Goal: Task Accomplishment & Management: Manage account settings

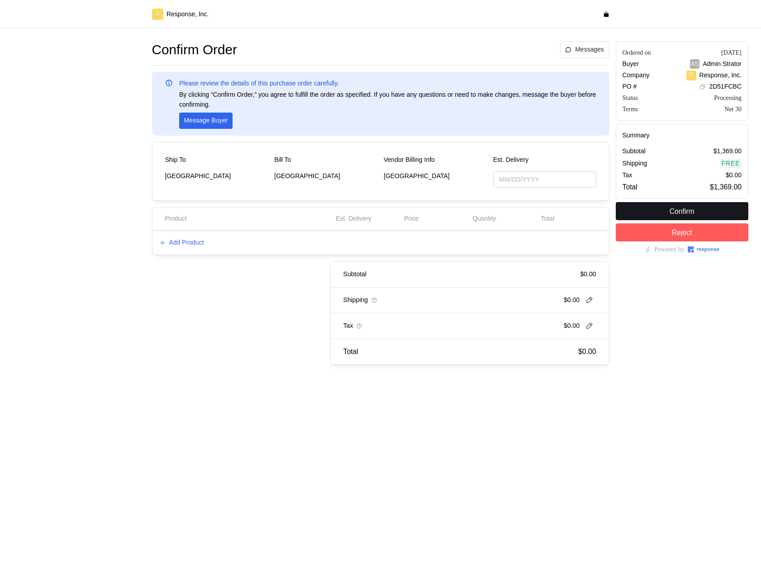
type input "[DATE]"
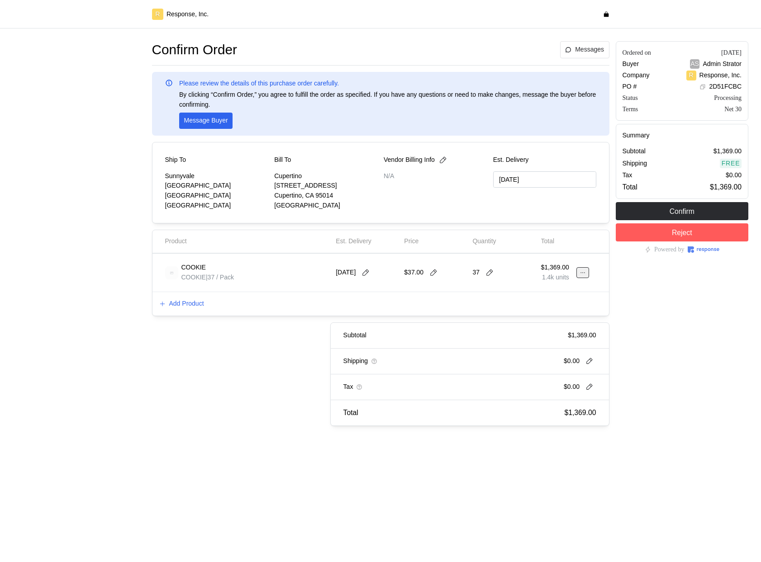
click at [586, 272] on button at bounding box center [582, 272] width 13 height 11
click at [565, 284] on button "Edit" at bounding box center [549, 292] width 72 height 16
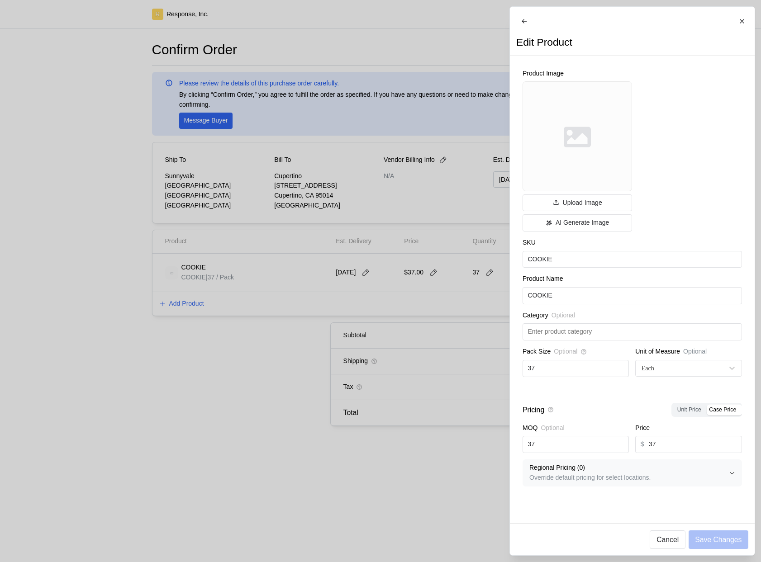
click at [472, 305] on div at bounding box center [380, 281] width 761 height 562
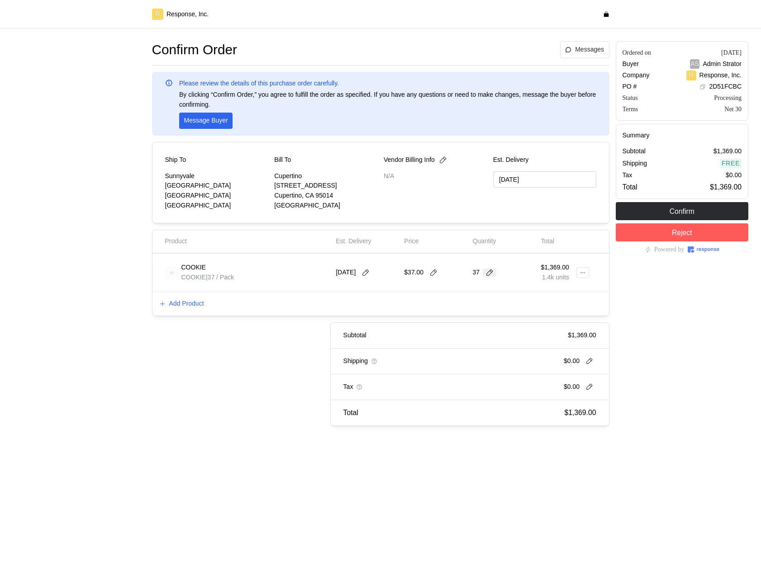
click at [487, 274] on icon at bounding box center [489, 273] width 8 height 8
click at [658, 335] on div "Ordered on [DATE] Buyer AS Admin Strator Company R Response, Inc. PO # 2D51FCBC…" at bounding box center [682, 233] width 139 height 391
click at [577, 271] on button at bounding box center [582, 272] width 13 height 11
click at [558, 287] on p "Edit" at bounding box center [554, 292] width 58 height 10
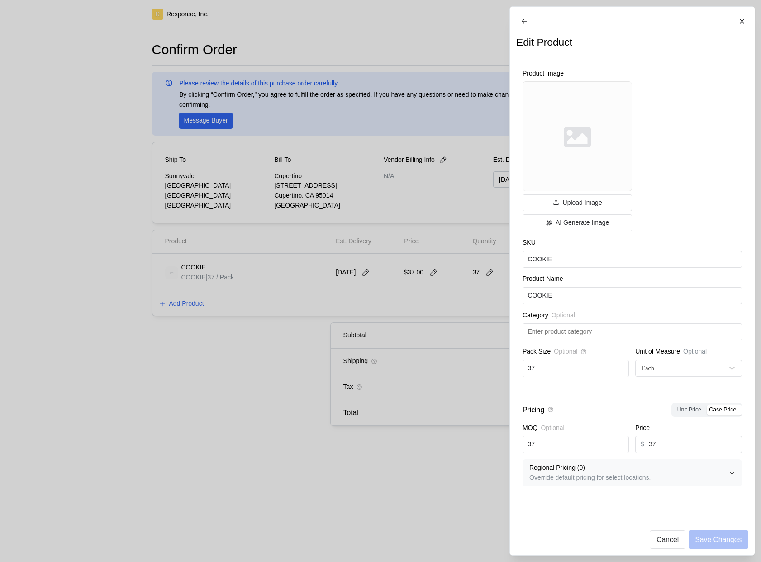
click at [434, 360] on div at bounding box center [380, 281] width 761 height 562
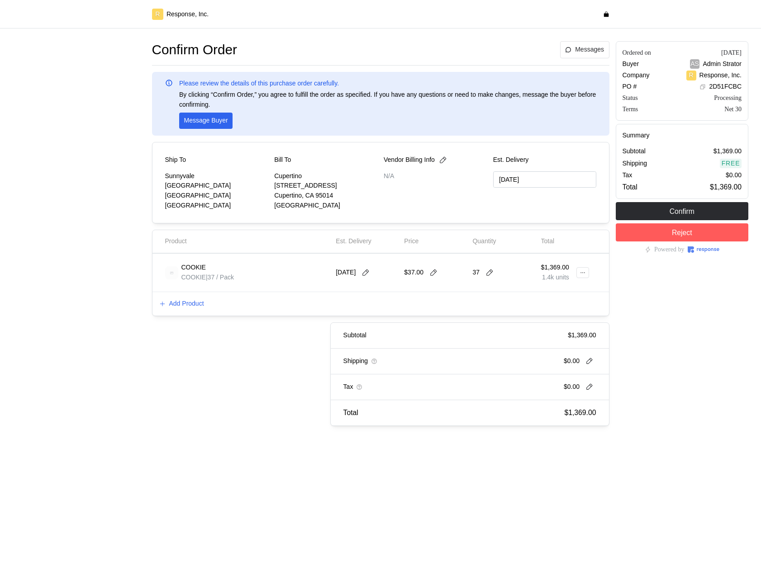
type input "09/17/2025"
